Goal: Find specific page/section: Find specific page/section

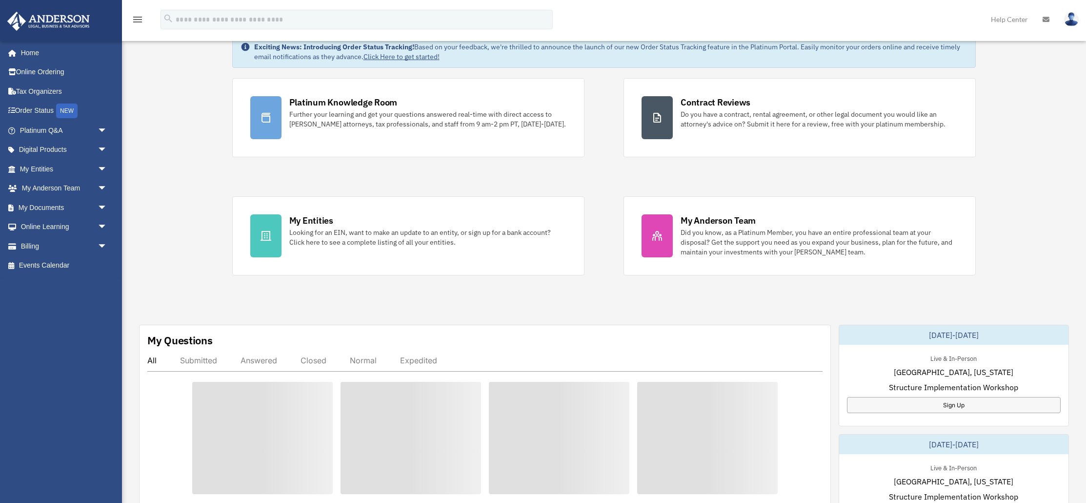
scroll to position [67, 0]
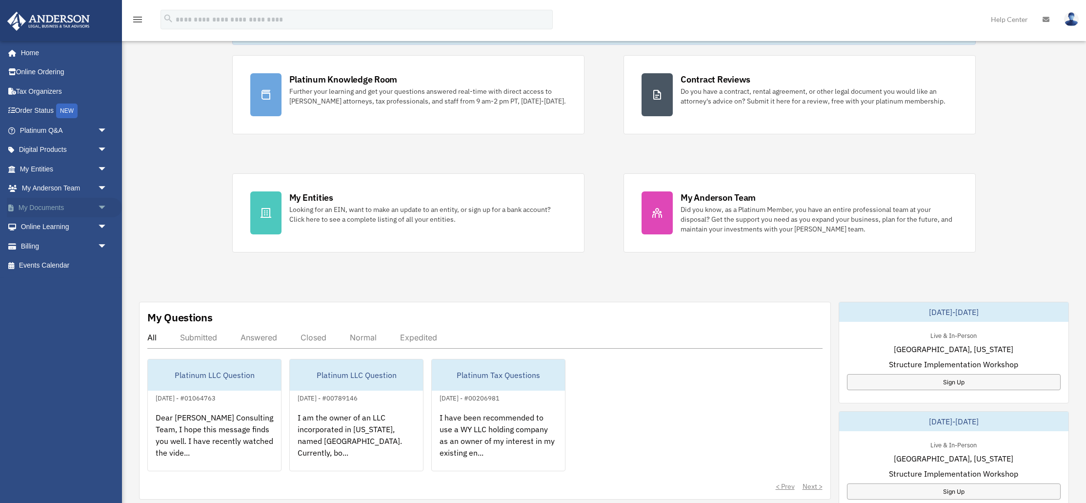
click at [101, 208] on span "arrow_drop_down" at bounding box center [108, 208] width 20 height 20
click at [36, 229] on link "Box" at bounding box center [68, 227] width 108 height 20
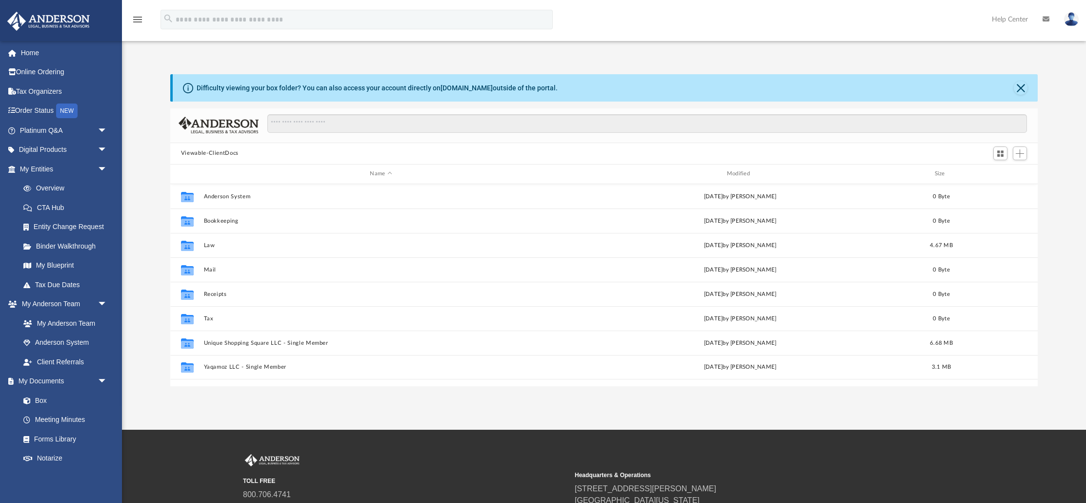
scroll to position [222, 868]
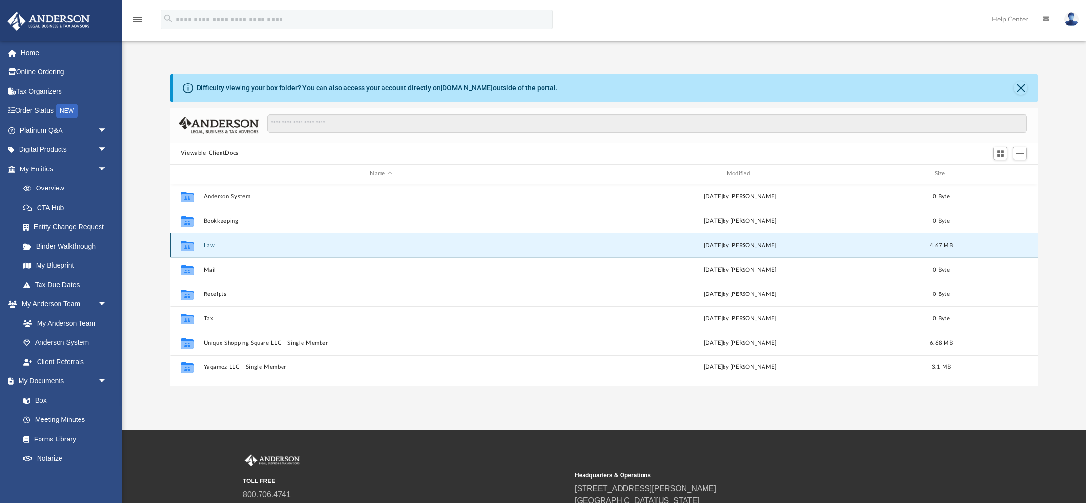
click at [209, 242] on button "Law" at bounding box center [381, 245] width 355 height 6
